Goal: Task Accomplishment & Management: Manage account settings

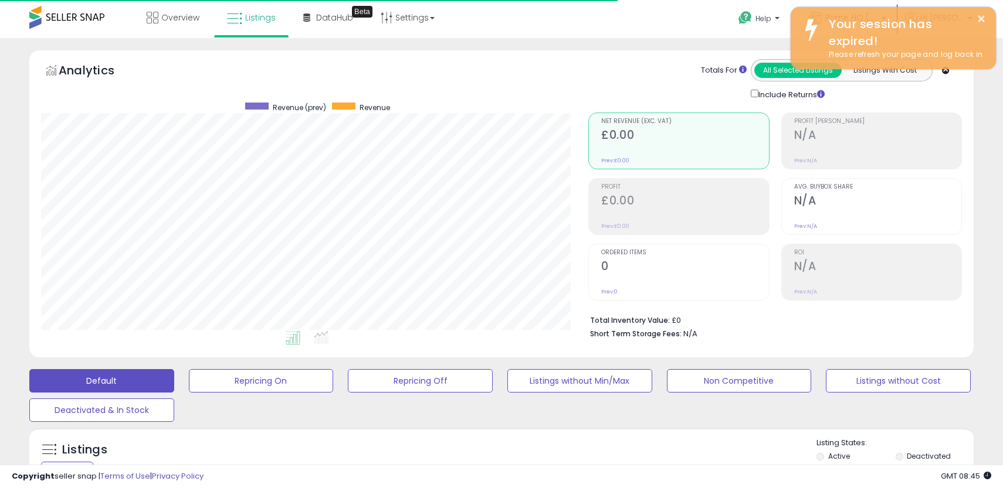
scroll to position [240, 547]
